Goal: Task Accomplishment & Management: Manage account settings

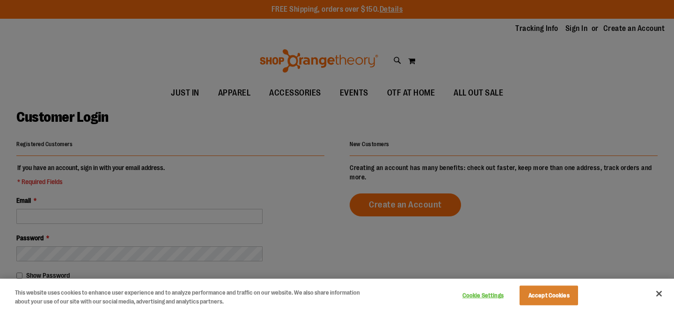
click at [574, 29] on div at bounding box center [337, 155] width 674 height 311
click at [565, 293] on button "Accept Cookies" at bounding box center [548, 295] width 58 height 20
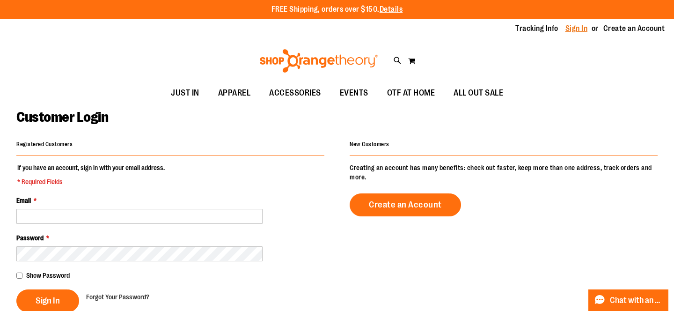
click at [575, 28] on link "Sign In" at bounding box center [576, 28] width 22 height 10
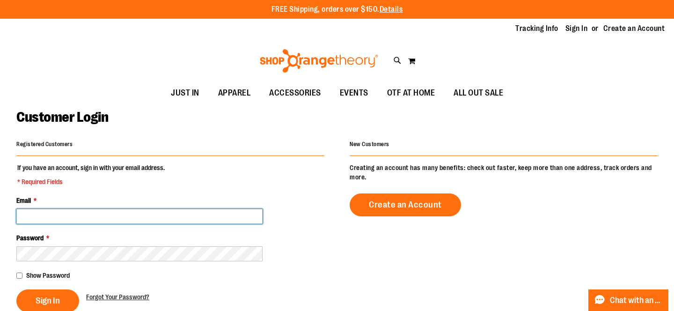
click at [236, 209] on input "Email *" at bounding box center [139, 216] width 246 height 15
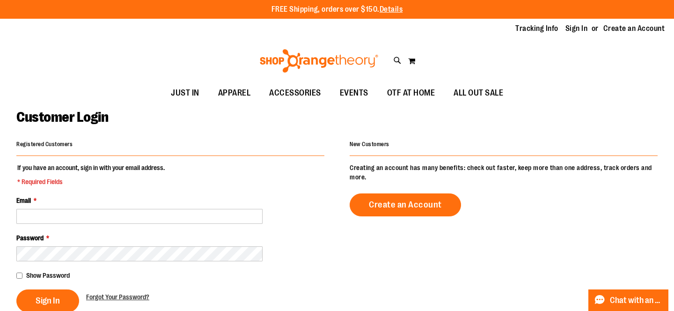
click at [220, 189] on fieldset "If you have an account, sign in with your email address. * Required Fields Emai…" at bounding box center [170, 237] width 308 height 149
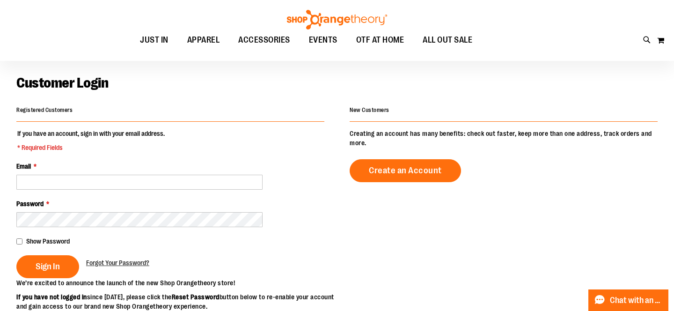
scroll to position [24, 0]
